Goal: Check status: Check status

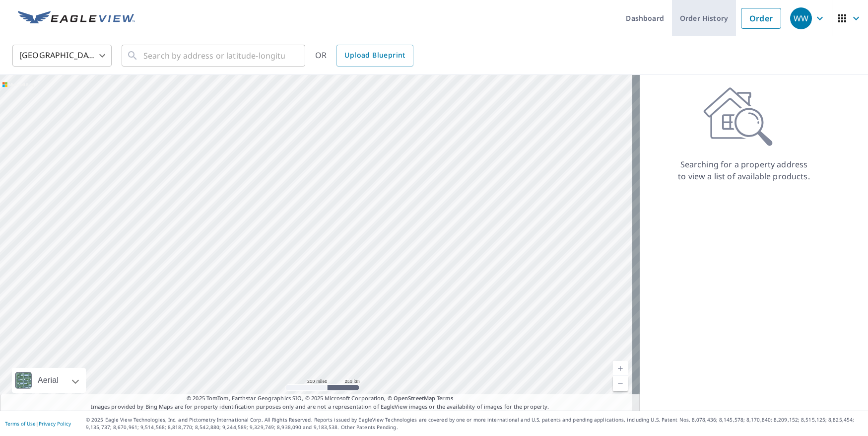
click at [713, 22] on link "Order History" at bounding box center [704, 18] width 64 height 36
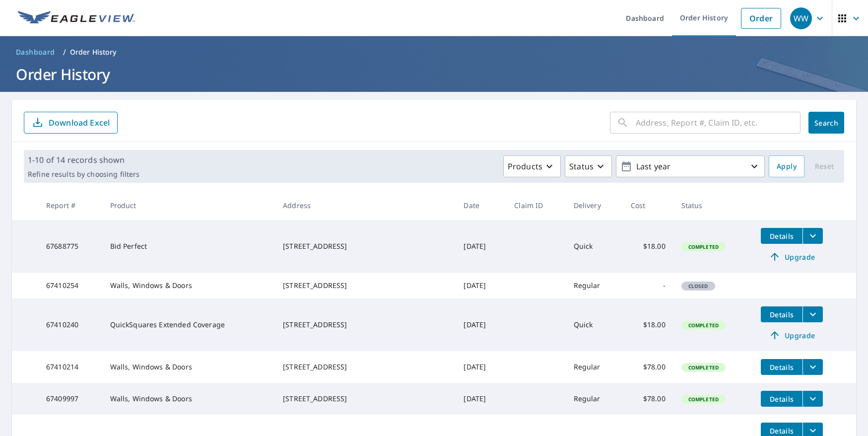
click at [772, 240] on span "Details" at bounding box center [782, 235] width 30 height 9
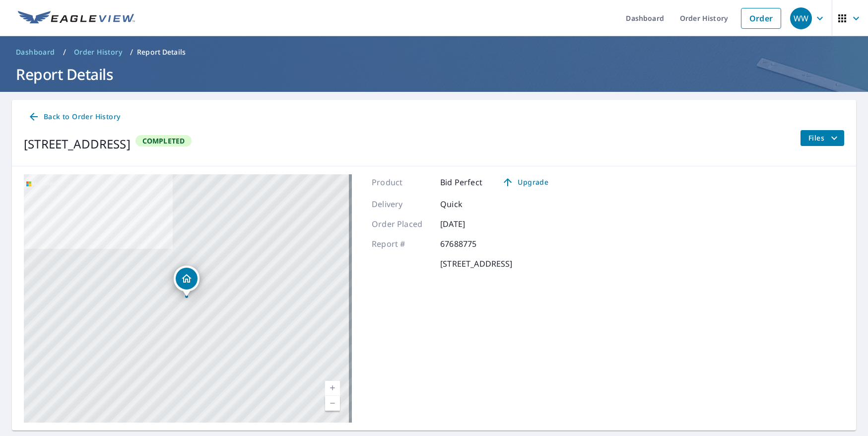
click at [94, 120] on span "Back to Order History" at bounding box center [74, 117] width 92 height 12
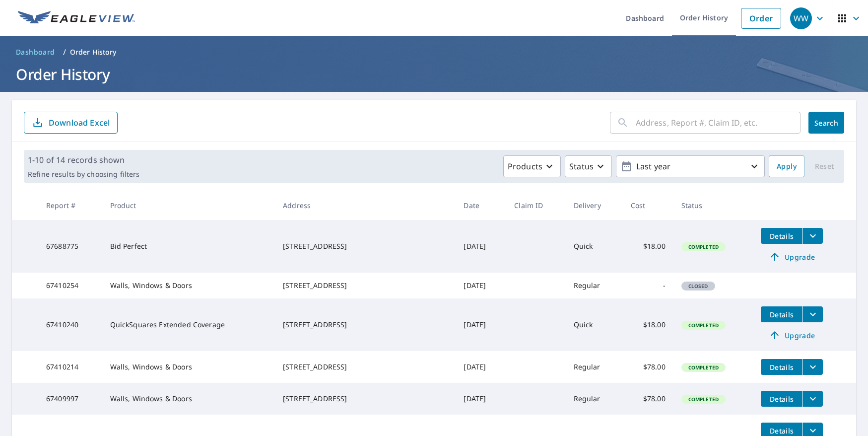
click at [775, 240] on span "Details" at bounding box center [782, 235] width 30 height 9
